Goal: Navigation & Orientation: Find specific page/section

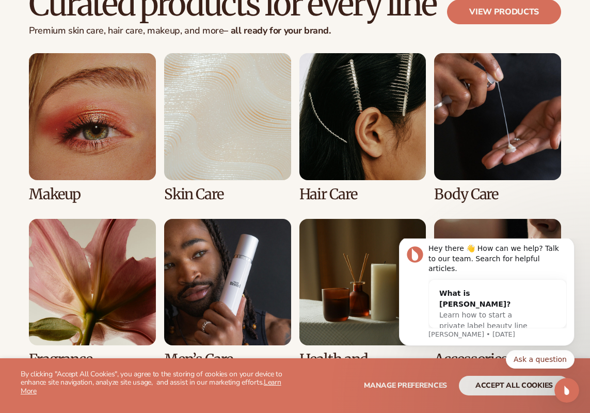
scroll to position [1948, 0]
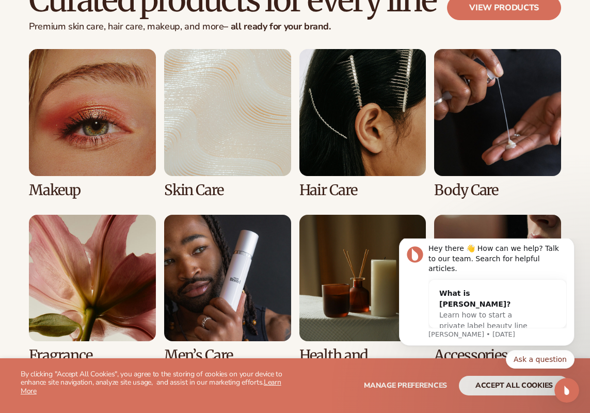
click at [232, 266] on link "6 / 8" at bounding box center [227, 289] width 127 height 149
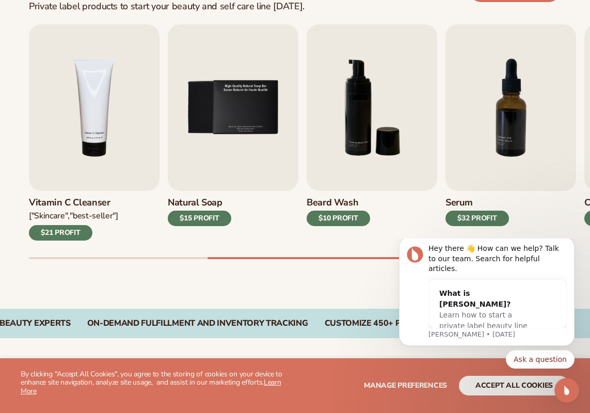
scroll to position [352, 0]
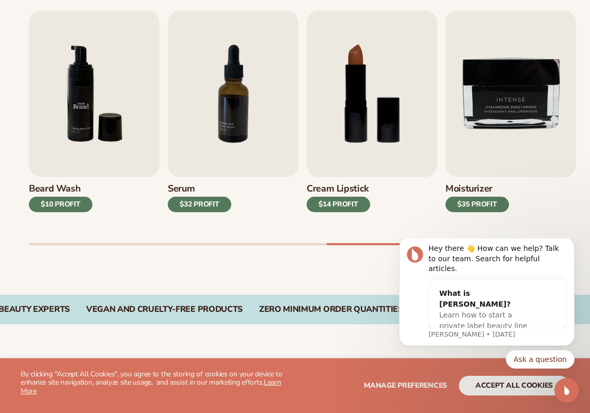
click at [104, 136] on img "6 / 9" at bounding box center [94, 93] width 131 height 167
click at [87, 182] on div "Beard Wash $10 PROFIT" at bounding box center [94, 202] width 131 height 50
click at [77, 172] on img "6 / 9" at bounding box center [94, 93] width 131 height 167
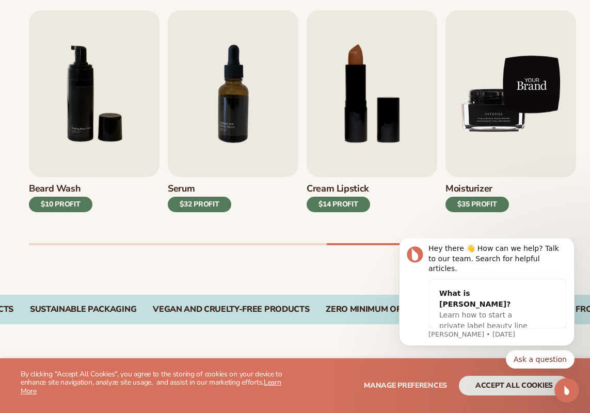
click at [512, 104] on img "9 / 9" at bounding box center [510, 93] width 131 height 167
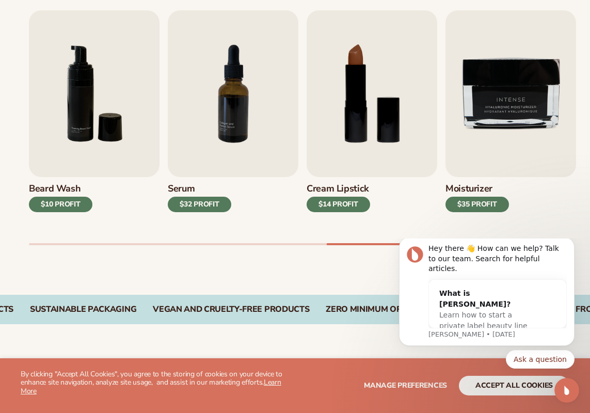
click at [477, 204] on div "$35 PROFIT" at bounding box center [476, 204] width 63 height 15
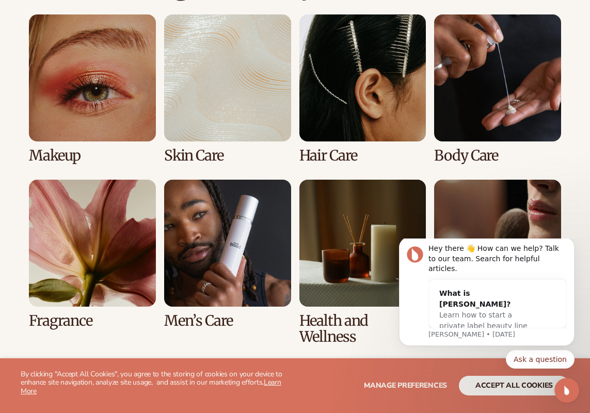
scroll to position [757, 0]
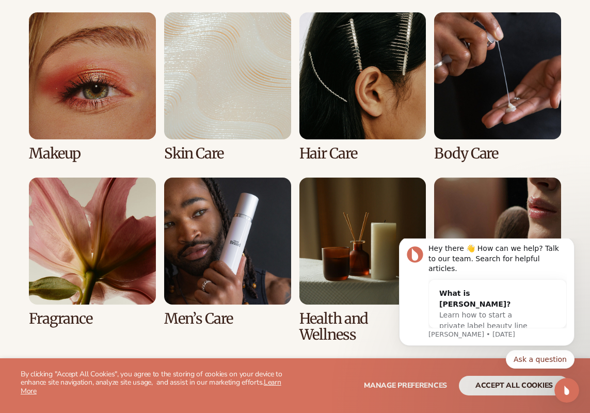
click at [233, 109] on link "2 / 8" at bounding box center [227, 86] width 127 height 149
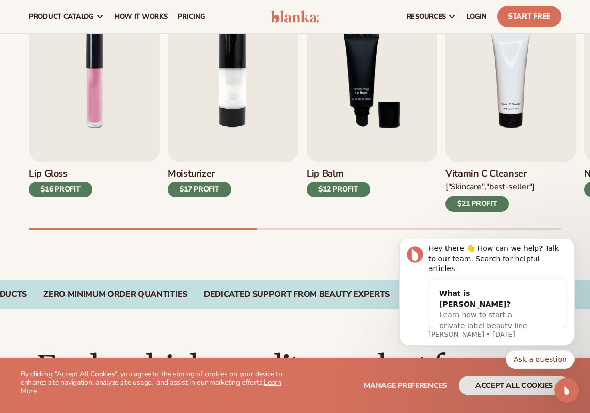
scroll to position [363, 0]
